Goal: Task Accomplishment & Management: Manage account settings

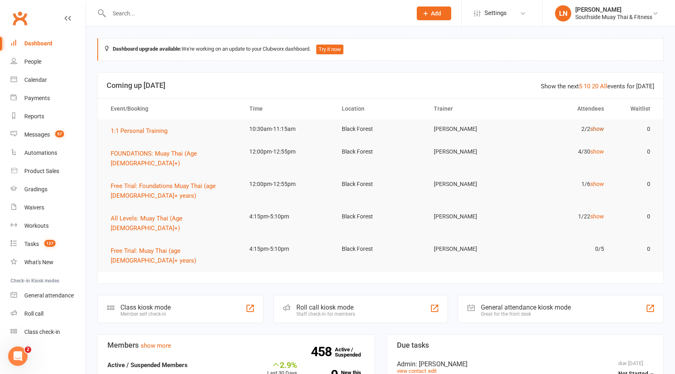
click at [599, 129] on link "show" at bounding box center [597, 129] width 14 height 6
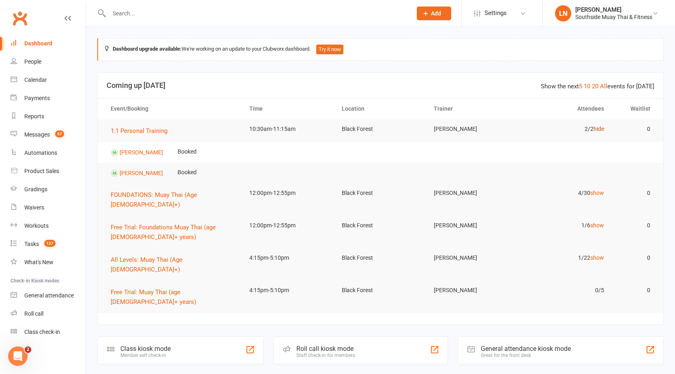
click at [600, 128] on link "hide" at bounding box center [599, 129] width 11 height 6
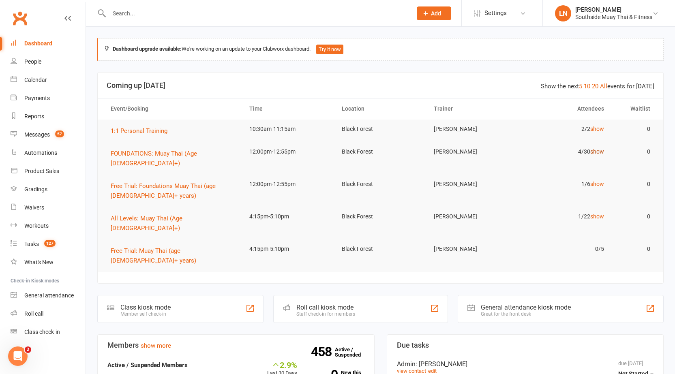
click at [603, 151] on link "show" at bounding box center [597, 151] width 14 height 6
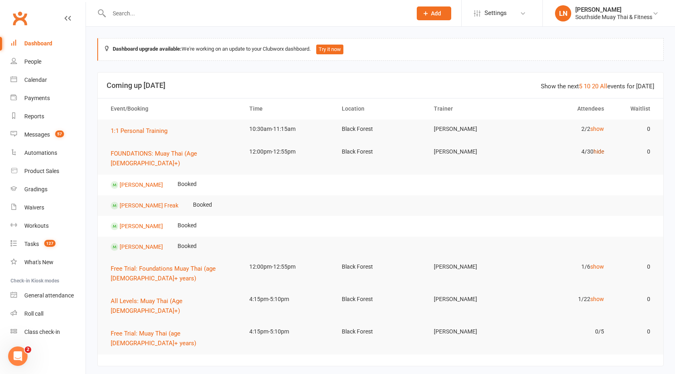
click at [603, 152] on link "hide" at bounding box center [599, 151] width 11 height 6
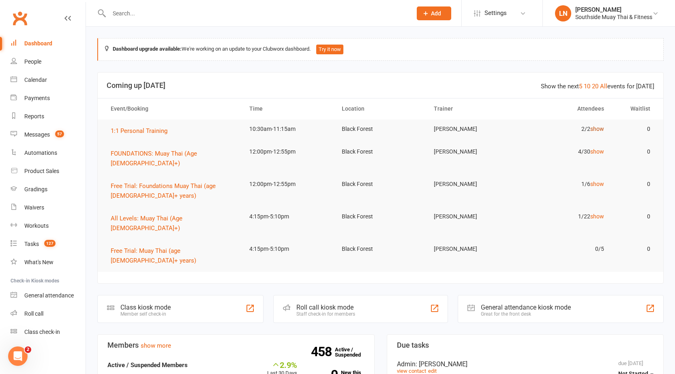
click at [599, 128] on link "show" at bounding box center [597, 129] width 14 height 6
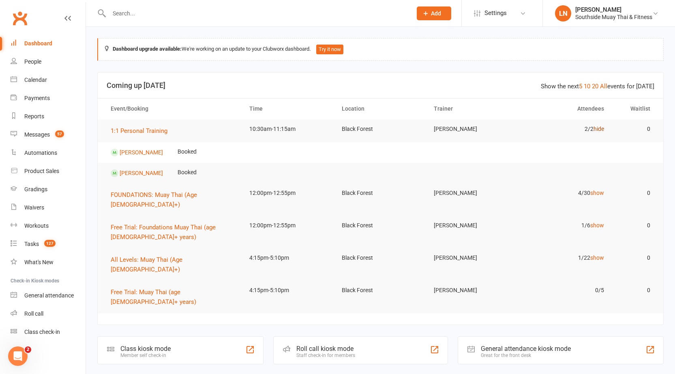
click at [601, 129] on link "hide" at bounding box center [599, 129] width 11 height 6
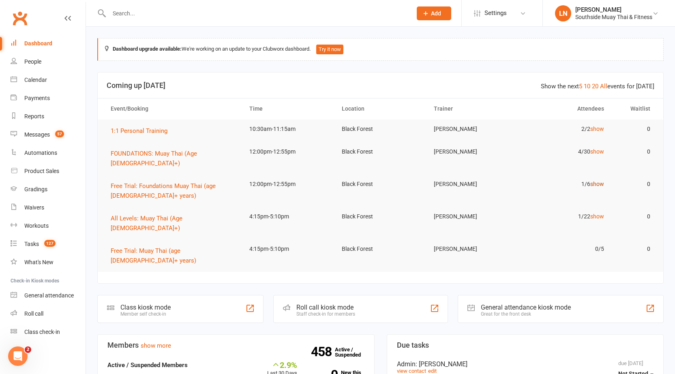
click at [599, 181] on link "show" at bounding box center [597, 184] width 14 height 6
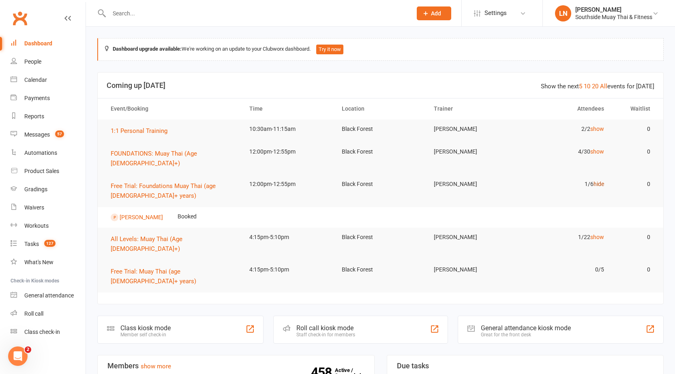
click at [601, 181] on link "hide" at bounding box center [599, 184] width 11 height 6
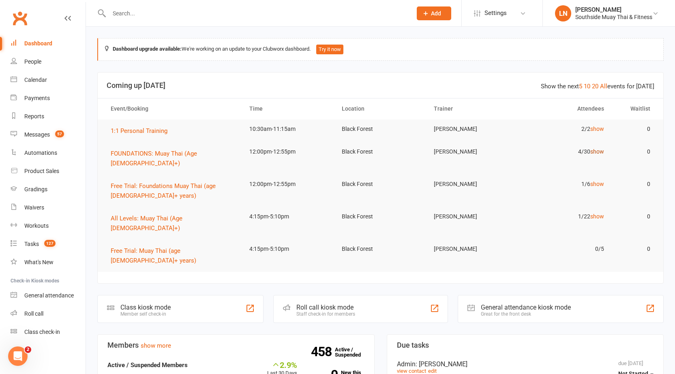
click at [600, 152] on link "show" at bounding box center [597, 151] width 14 height 6
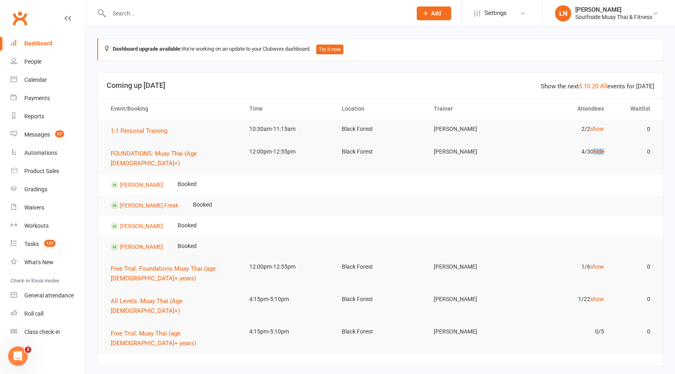
click at [600, 152] on link "hide" at bounding box center [599, 151] width 11 height 6
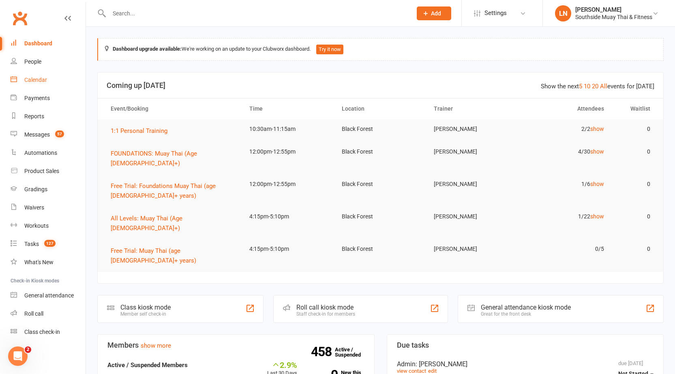
click at [29, 76] on link "Calendar" at bounding box center [48, 80] width 75 height 18
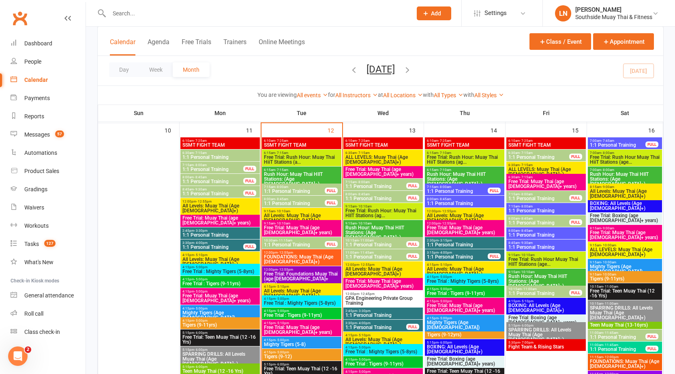
scroll to position [869, 0]
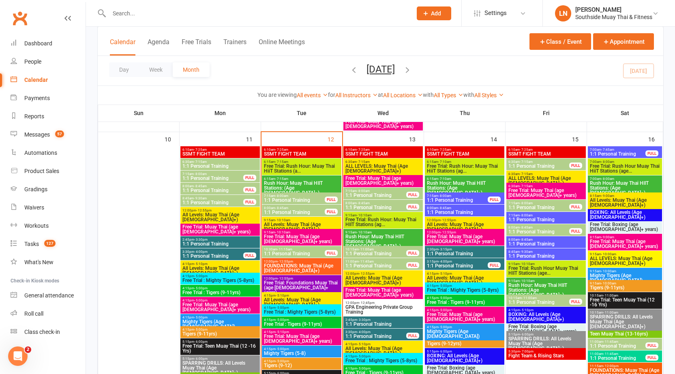
click at [278, 219] on span "- 10:10am" at bounding box center [282, 221] width 15 height 4
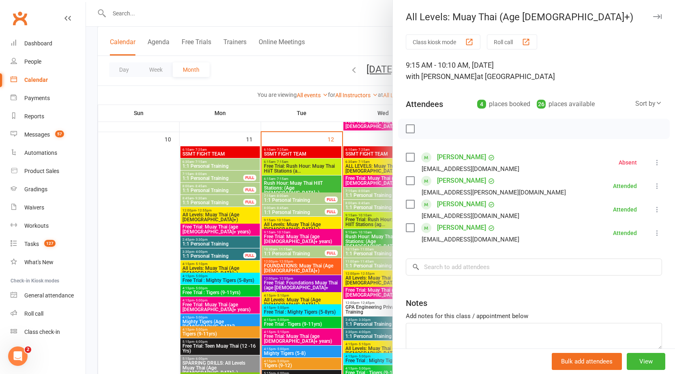
click at [276, 224] on div at bounding box center [380, 187] width 589 height 374
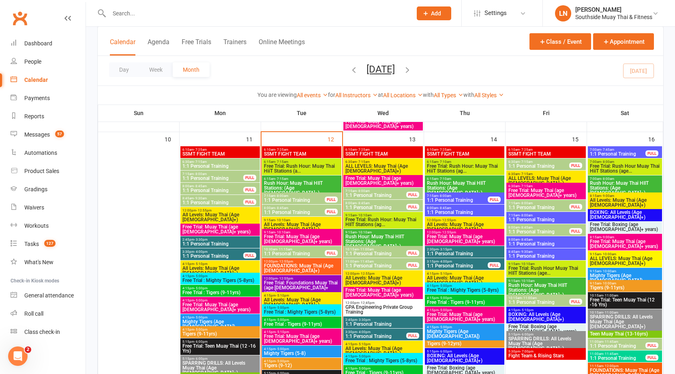
click at [277, 235] on span "Free Trial: Muay Thai (age 13+ years)" at bounding box center [302, 239] width 76 height 10
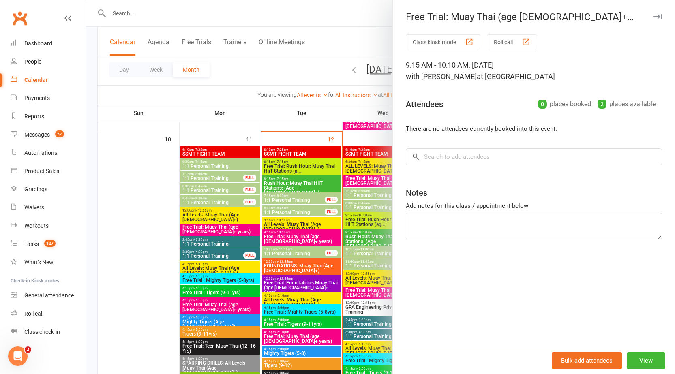
click at [277, 236] on div at bounding box center [380, 187] width 589 height 374
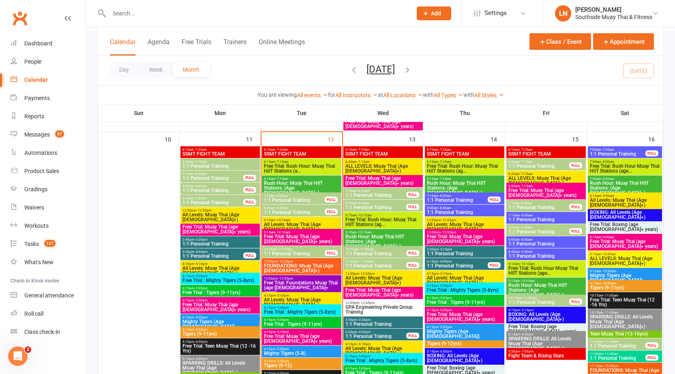
click at [282, 266] on span "FOUNDATIONS: Muay Thai (Age 13+)" at bounding box center [302, 269] width 76 height 10
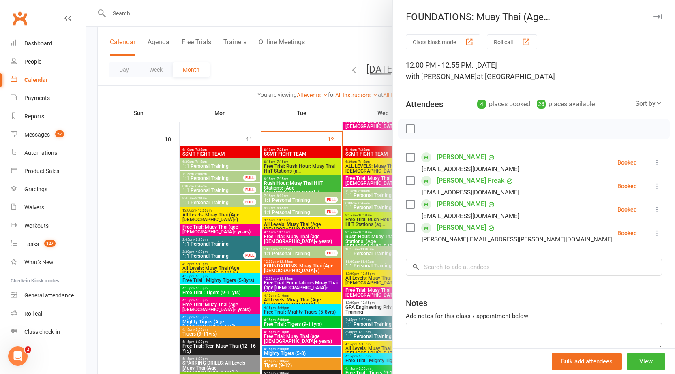
click at [281, 269] on div at bounding box center [380, 187] width 589 height 374
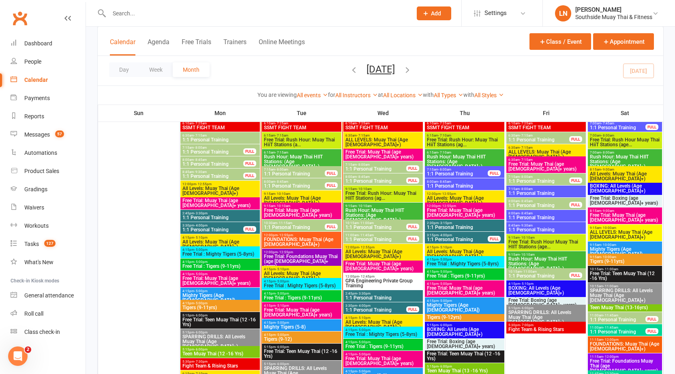
scroll to position [909, 0]
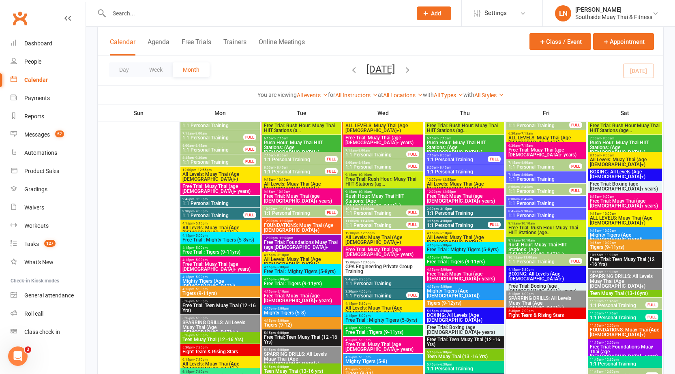
click at [285, 244] on span "Free Trial: Foundations Muay Thai (age 13+ years)" at bounding box center [302, 247] width 76 height 15
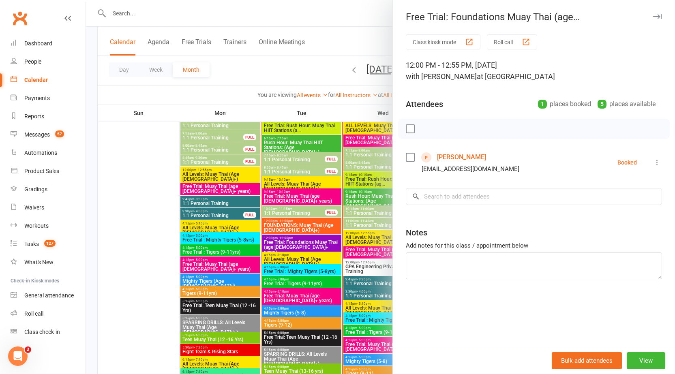
click at [284, 242] on div at bounding box center [380, 187] width 589 height 374
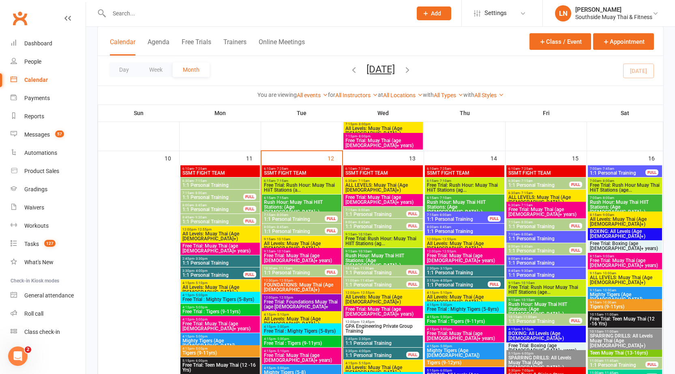
scroll to position [896, 0]
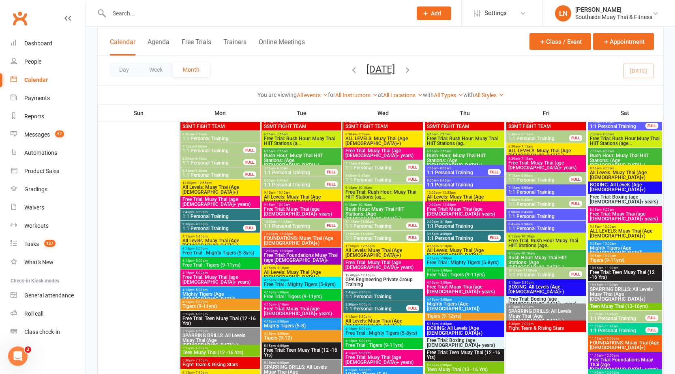
click at [330, 213] on span "Free Trial: Muay Thai (age 13+ years)" at bounding box center [302, 212] width 76 height 10
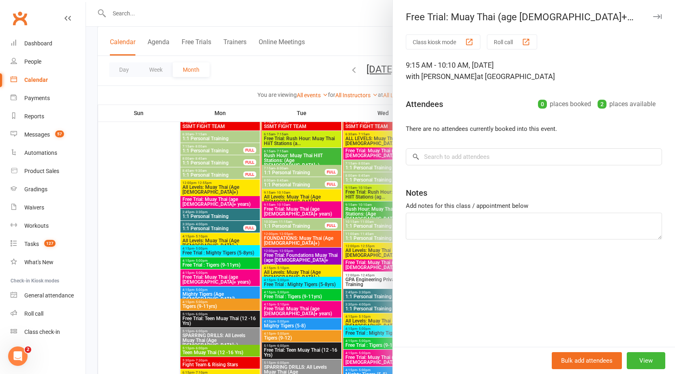
click at [322, 214] on div at bounding box center [380, 187] width 589 height 374
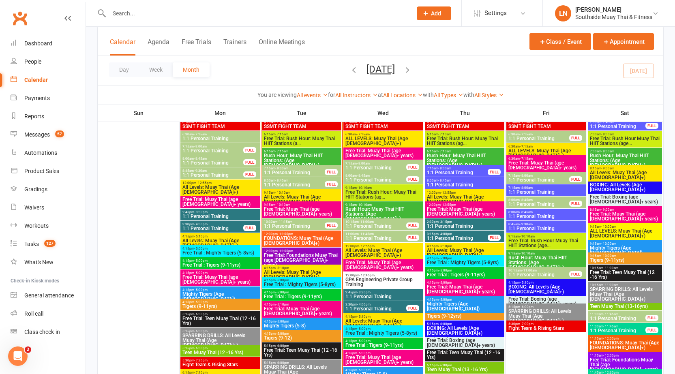
click at [299, 196] on span "All Levels: Muay Thai (Age 13+)" at bounding box center [302, 200] width 76 height 10
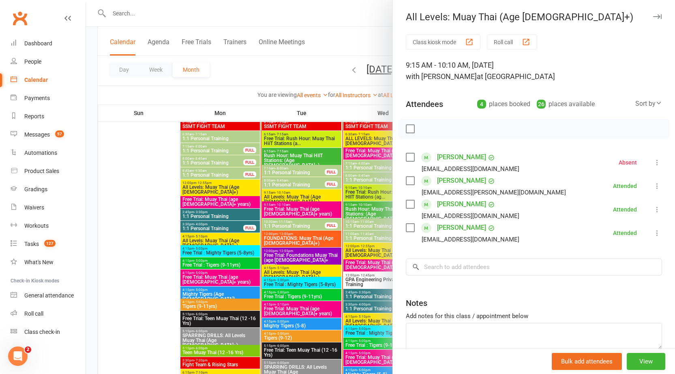
click at [299, 196] on div at bounding box center [380, 187] width 589 height 374
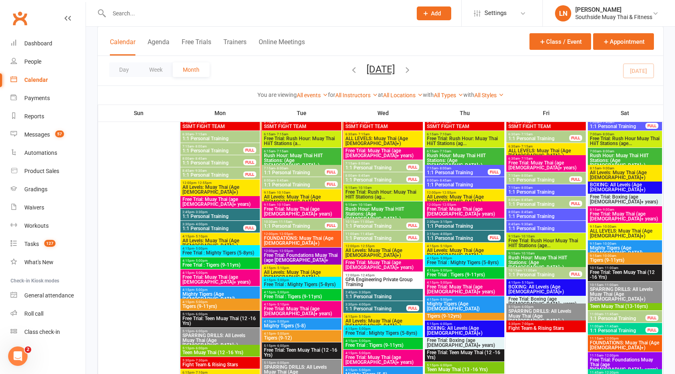
click at [286, 221] on span "- 11:15am" at bounding box center [284, 222] width 15 height 4
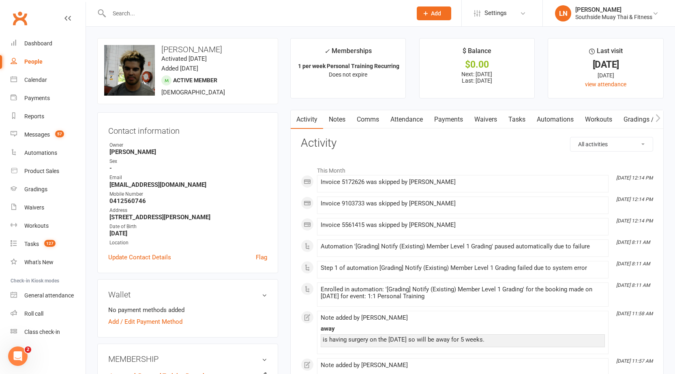
click at [339, 115] on link "Notes" at bounding box center [337, 119] width 28 height 19
click at [334, 113] on link "Notes" at bounding box center [337, 119] width 28 height 19
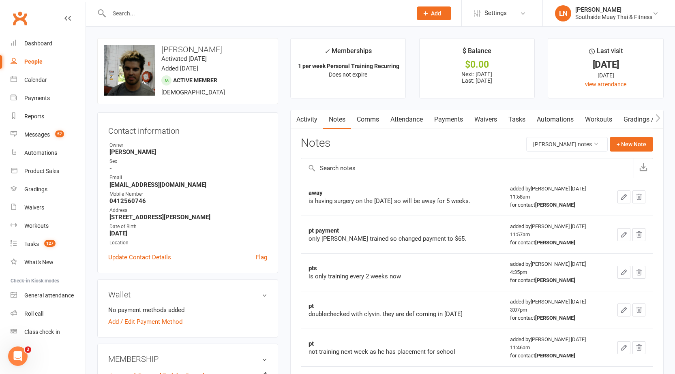
click at [463, 116] on link "Payments" at bounding box center [449, 119] width 40 height 19
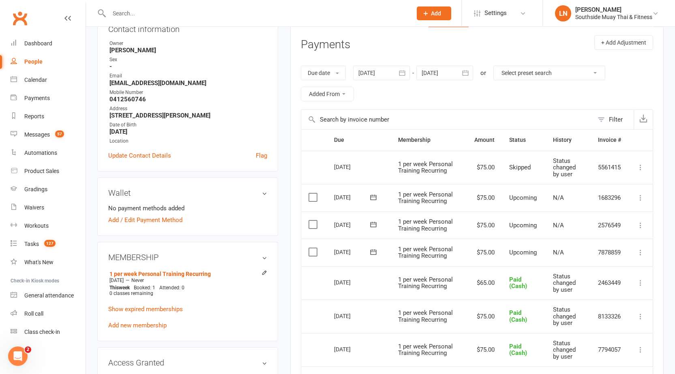
scroll to position [41, 0]
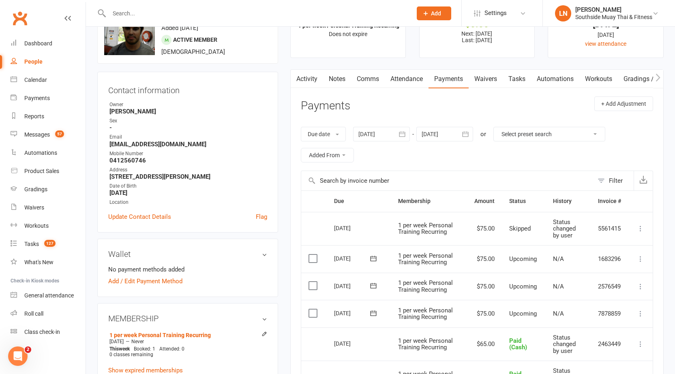
click at [411, 77] on link "Attendance" at bounding box center [407, 79] width 44 height 19
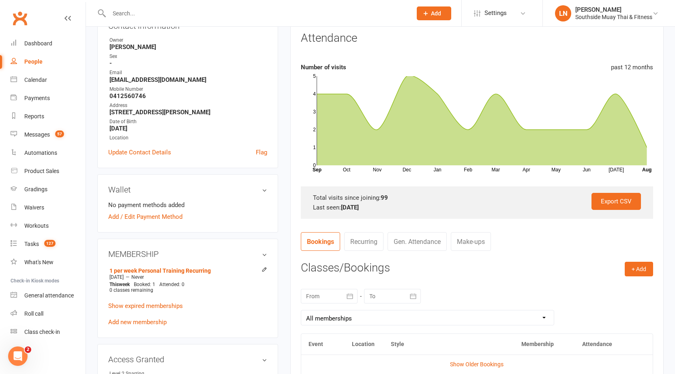
scroll to position [41, 0]
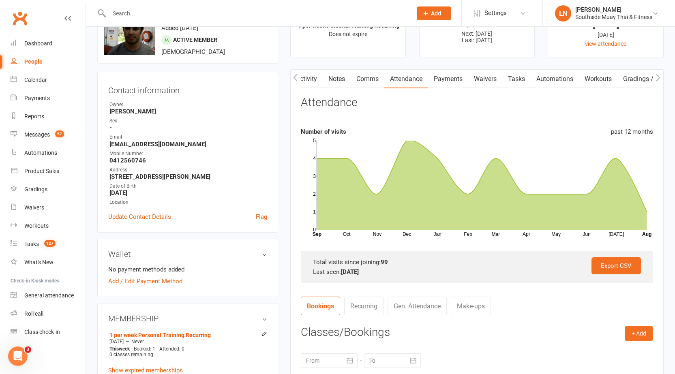
click at [360, 70] on link "Comms" at bounding box center [368, 79] width 34 height 19
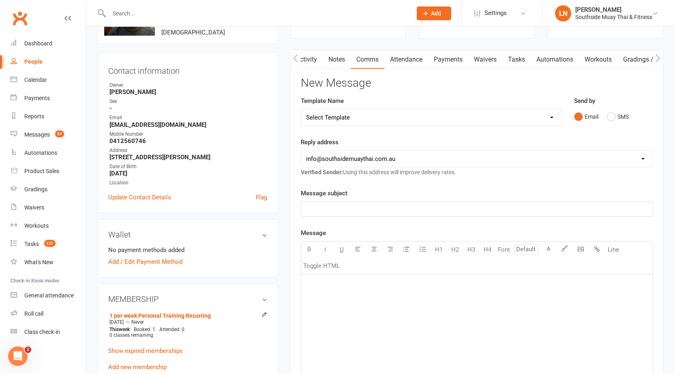
scroll to position [16, 0]
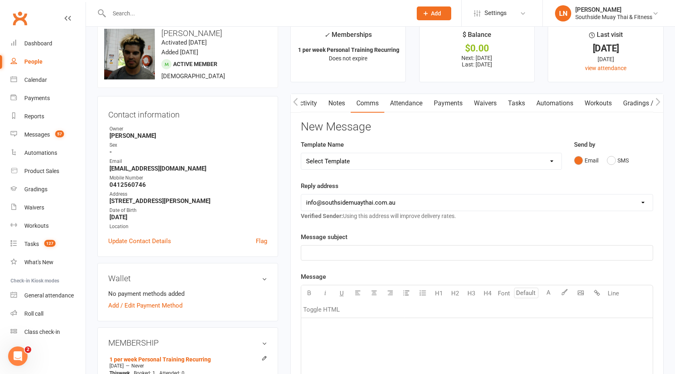
click at [330, 103] on link "Notes" at bounding box center [337, 103] width 28 height 19
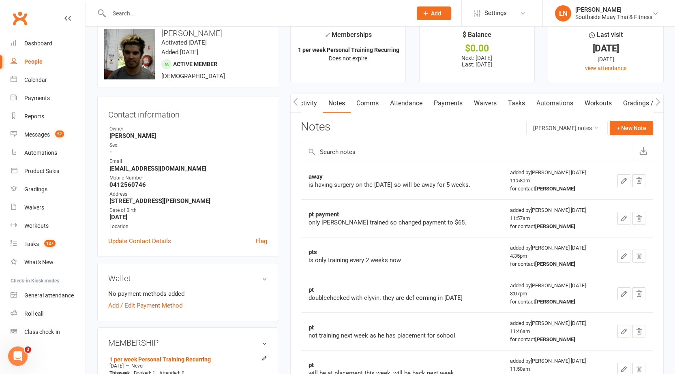
click at [416, 110] on link "Attendance" at bounding box center [406, 103] width 44 height 19
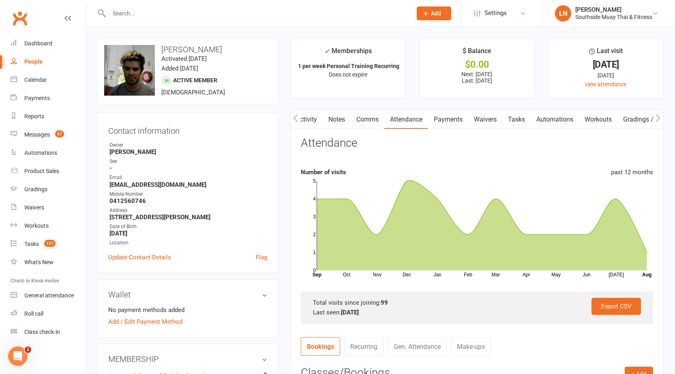
click at [438, 120] on link "Payments" at bounding box center [448, 119] width 40 height 19
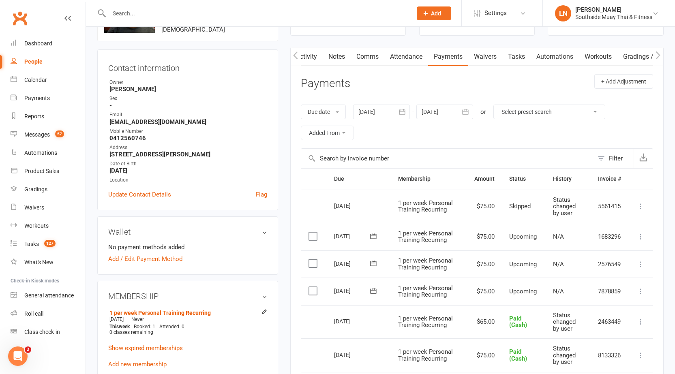
scroll to position [122, 0]
